Goal: Task Accomplishment & Management: Manage account settings

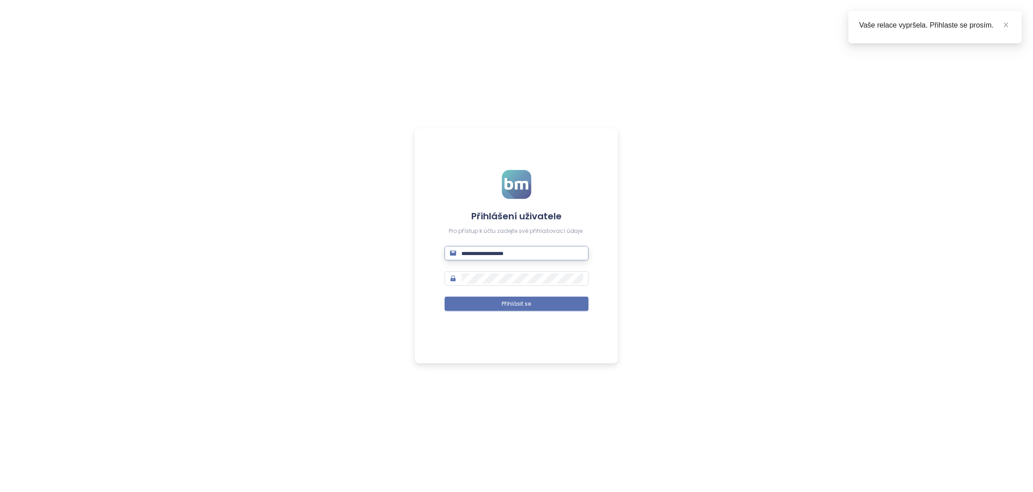
click at [519, 251] on input "text" at bounding box center [523, 253] width 122 height 10
paste input "**********"
type input "**********"
click at [539, 311] on button "Přihlásit se" at bounding box center [517, 303] width 144 height 14
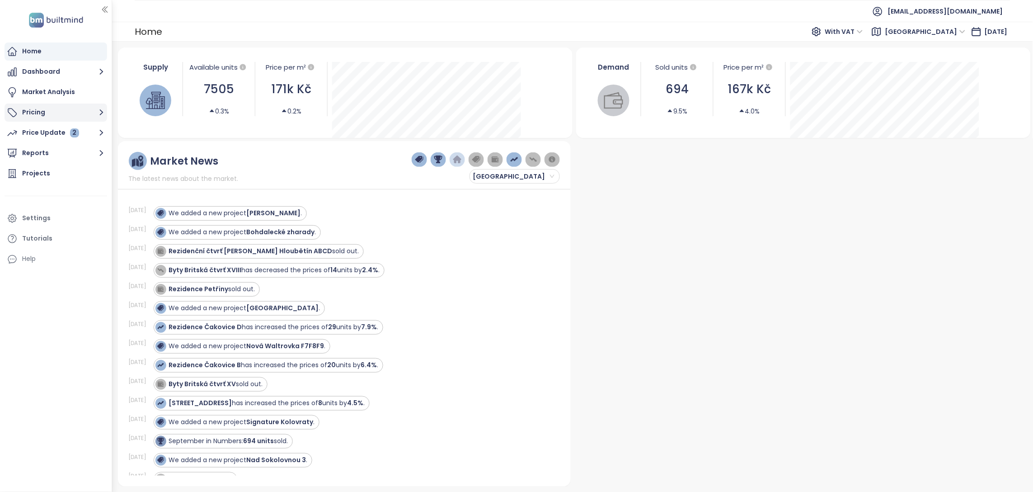
click at [36, 112] on button "Pricing" at bounding box center [56, 112] width 103 height 18
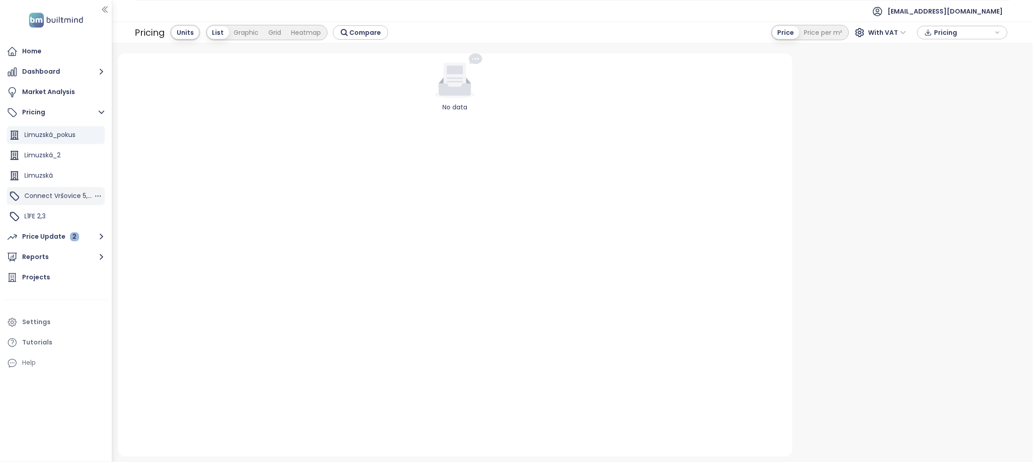
click at [58, 195] on span "Connect Vršovice 5,7,8,9" at bounding box center [63, 195] width 78 height 9
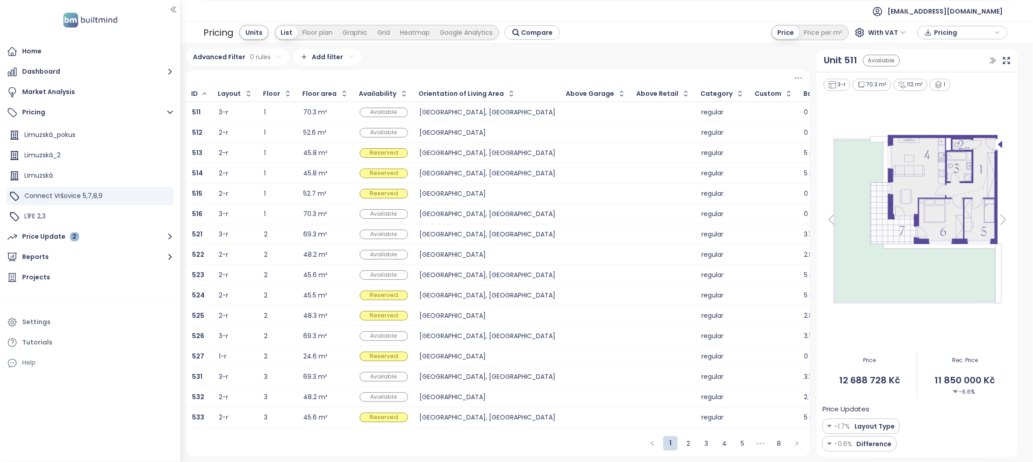
drag, startPoint x: 110, startPoint y: 162, endPoint x: 200, endPoint y: 167, distance: 90.0
click at [200, 167] on section "Home Dashboard Market Analysis Pricing Limuzská_pokus Limuzská_2 Limuzská Conne…" at bounding box center [516, 231] width 1033 height 462
click at [169, 108] on icon "button" at bounding box center [169, 112] width 11 height 11
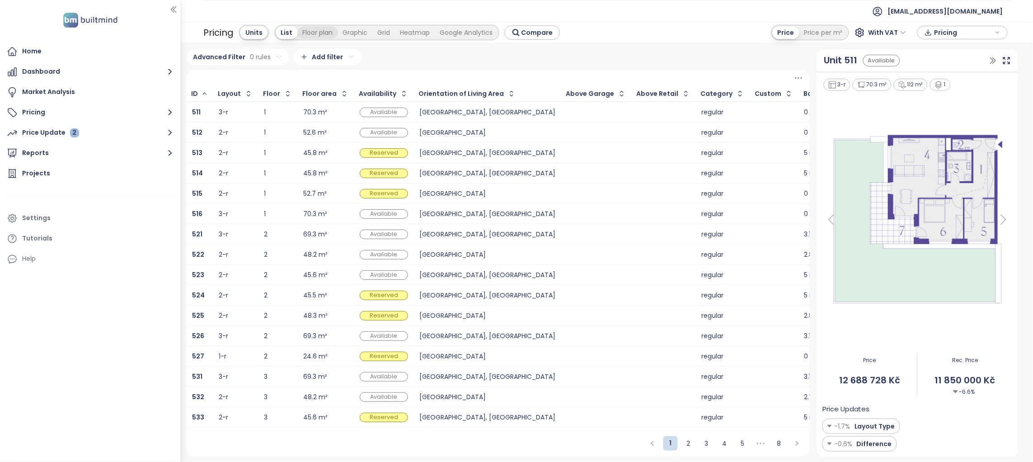
click at [318, 30] on div "Floor plan" at bounding box center [318, 32] width 40 height 13
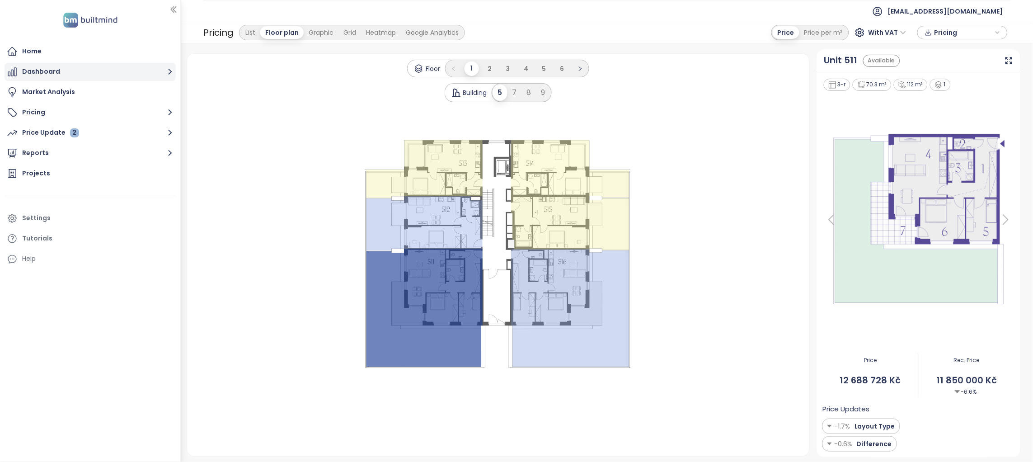
click at [89, 67] on button "Dashboard" at bounding box center [90, 72] width 171 height 18
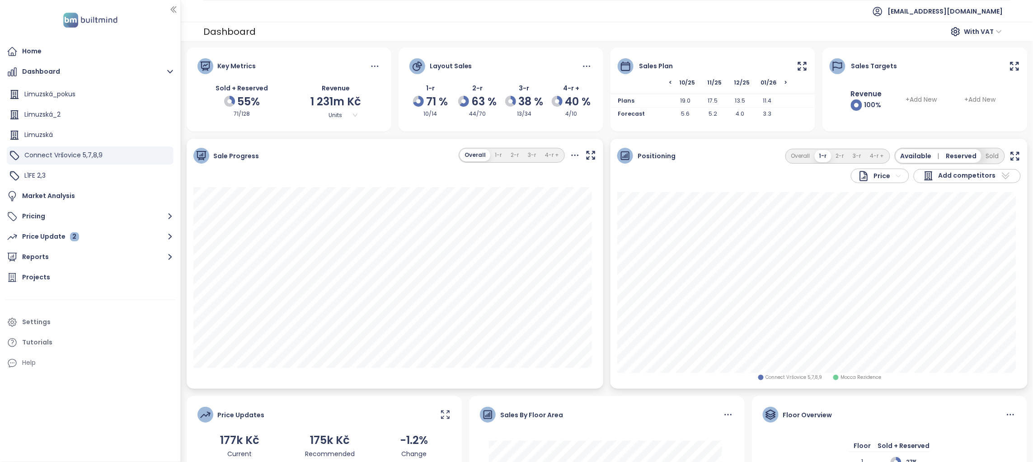
click at [798, 66] on icon at bounding box center [802, 66] width 11 height 11
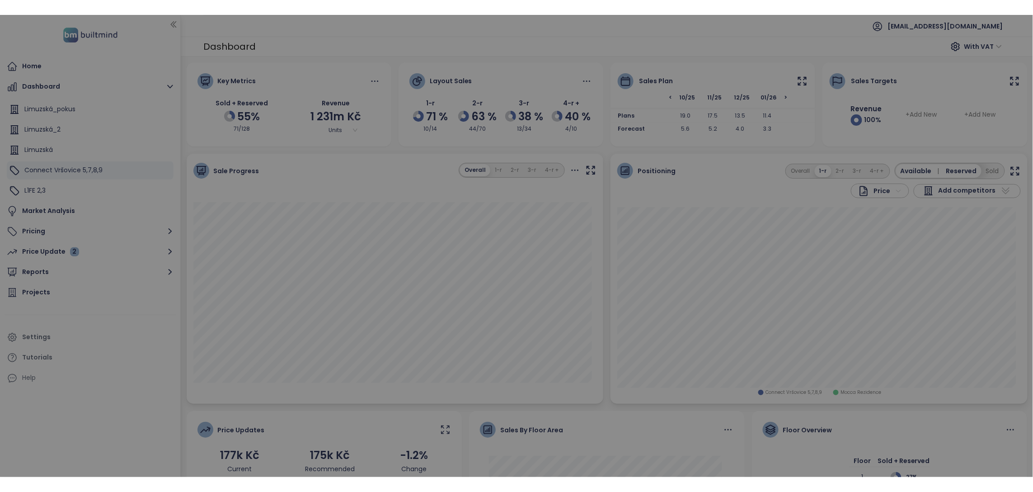
scroll to position [0, 154]
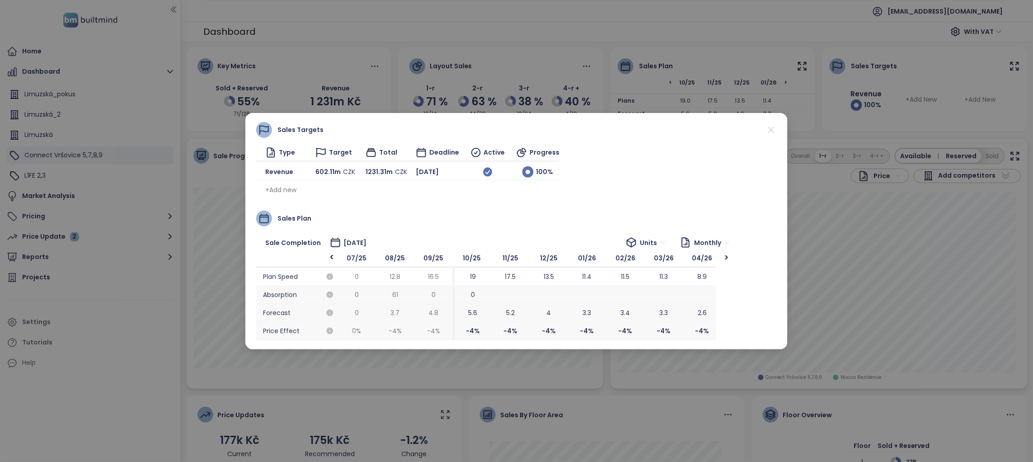
click at [773, 133] on icon at bounding box center [770, 129] width 11 height 11
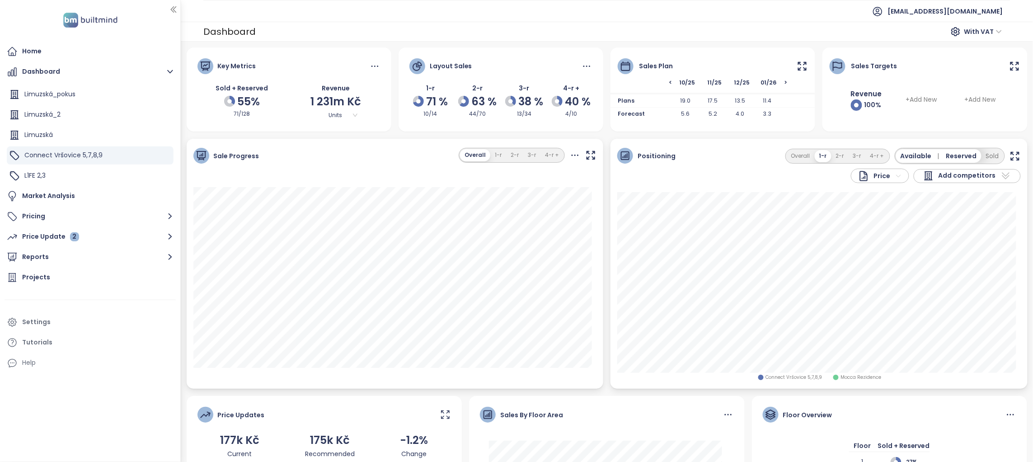
click at [798, 69] on icon at bounding box center [802, 66] width 8 height 8
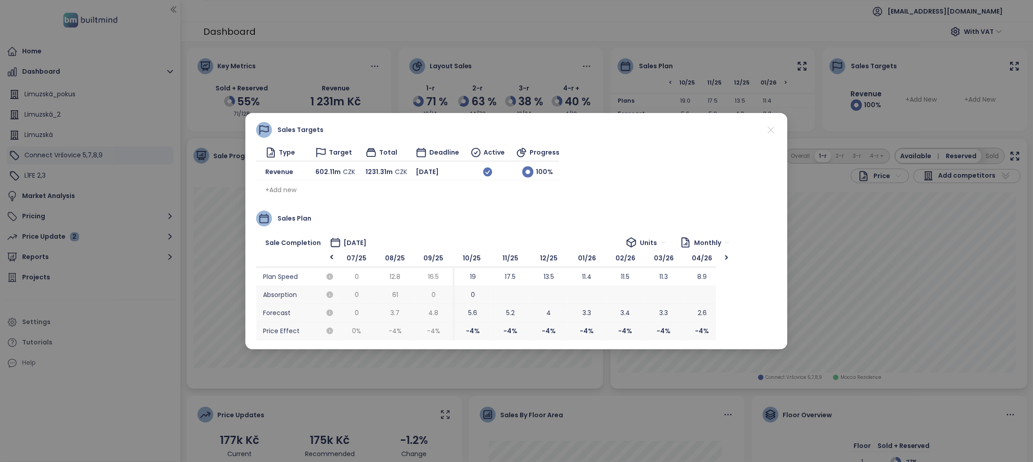
click at [773, 130] on icon at bounding box center [770, 129] width 11 height 11
